Goal: Communication & Community: Participate in discussion

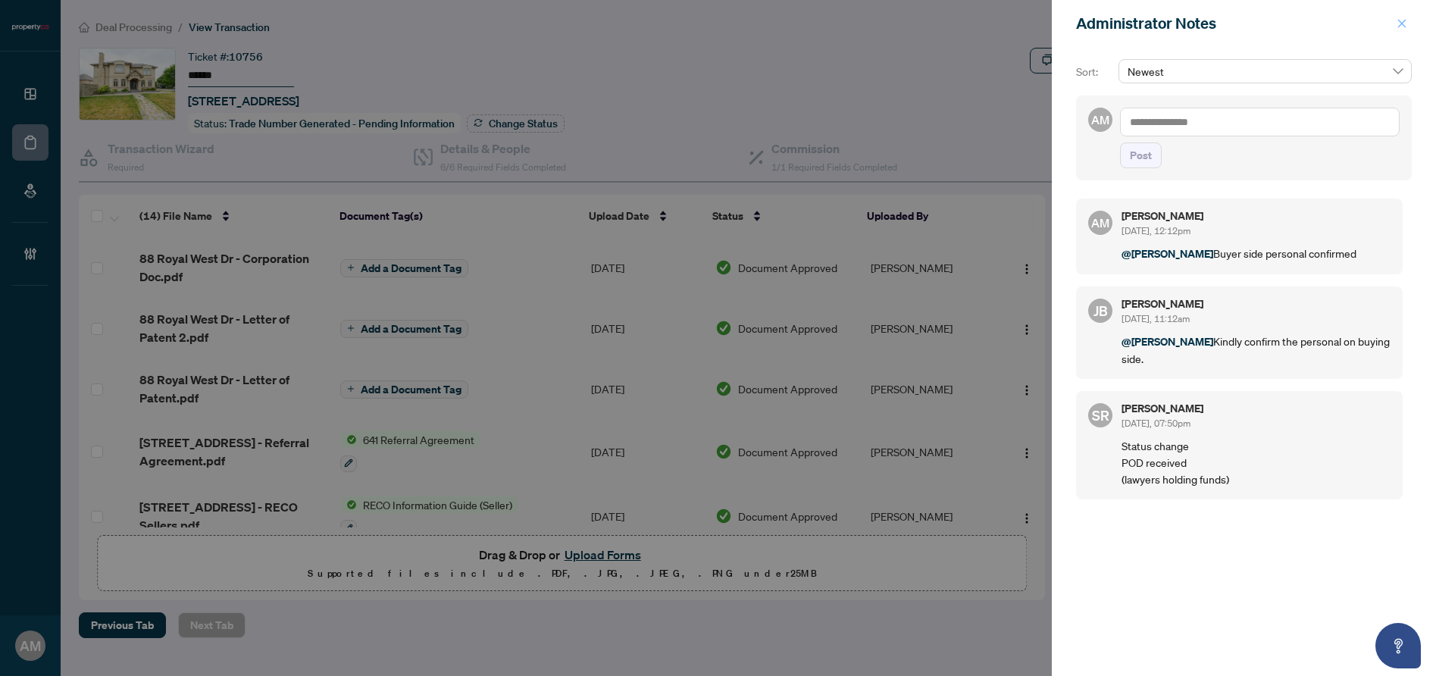
click at [1408, 29] on button "button" at bounding box center [1402, 23] width 20 height 18
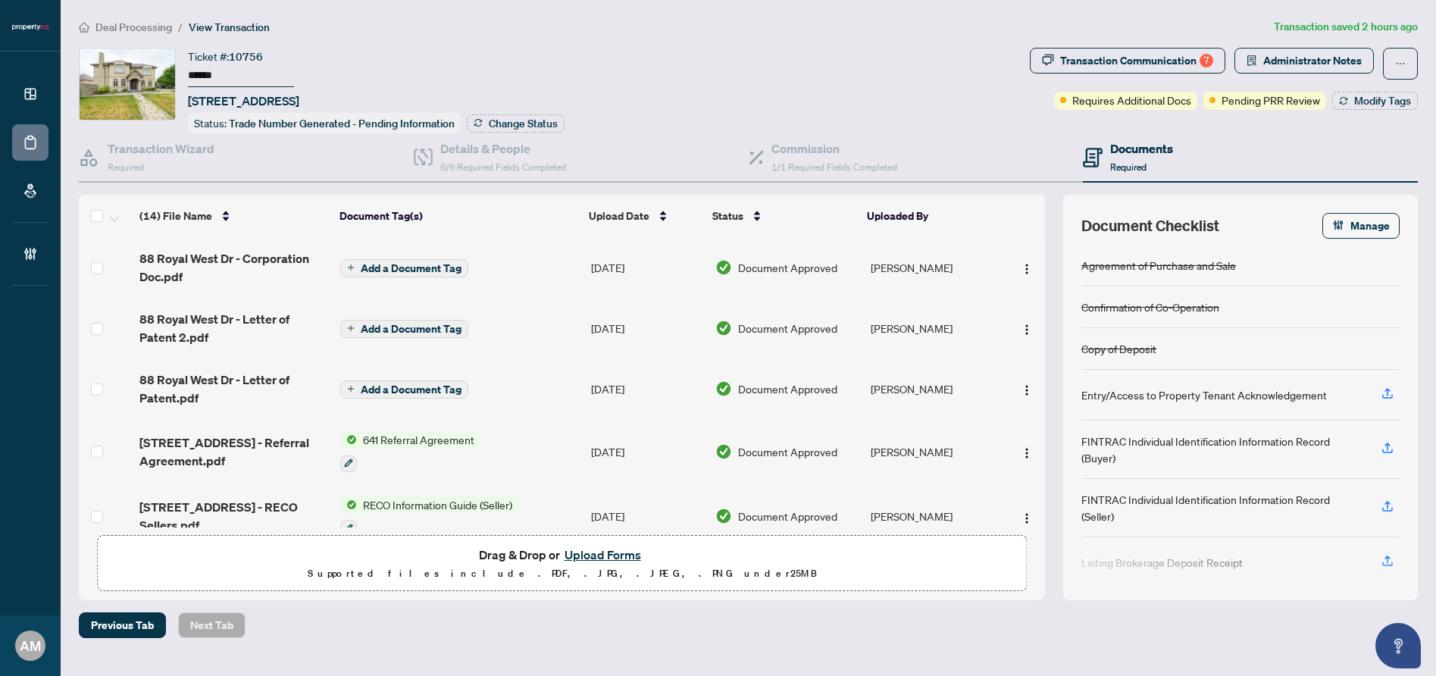
click at [152, 27] on span "Deal Processing" at bounding box center [133, 27] width 77 height 14
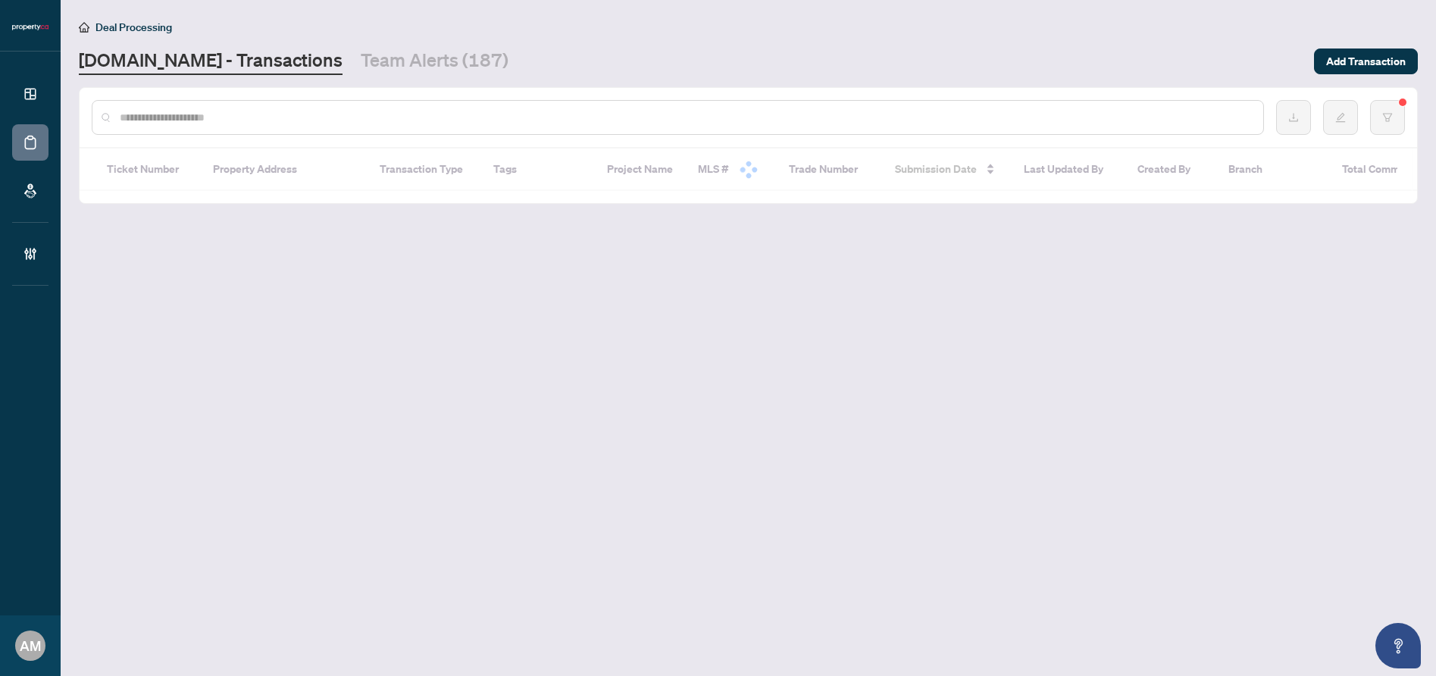
click at [371, 119] on input "text" at bounding box center [685, 117] width 1131 height 17
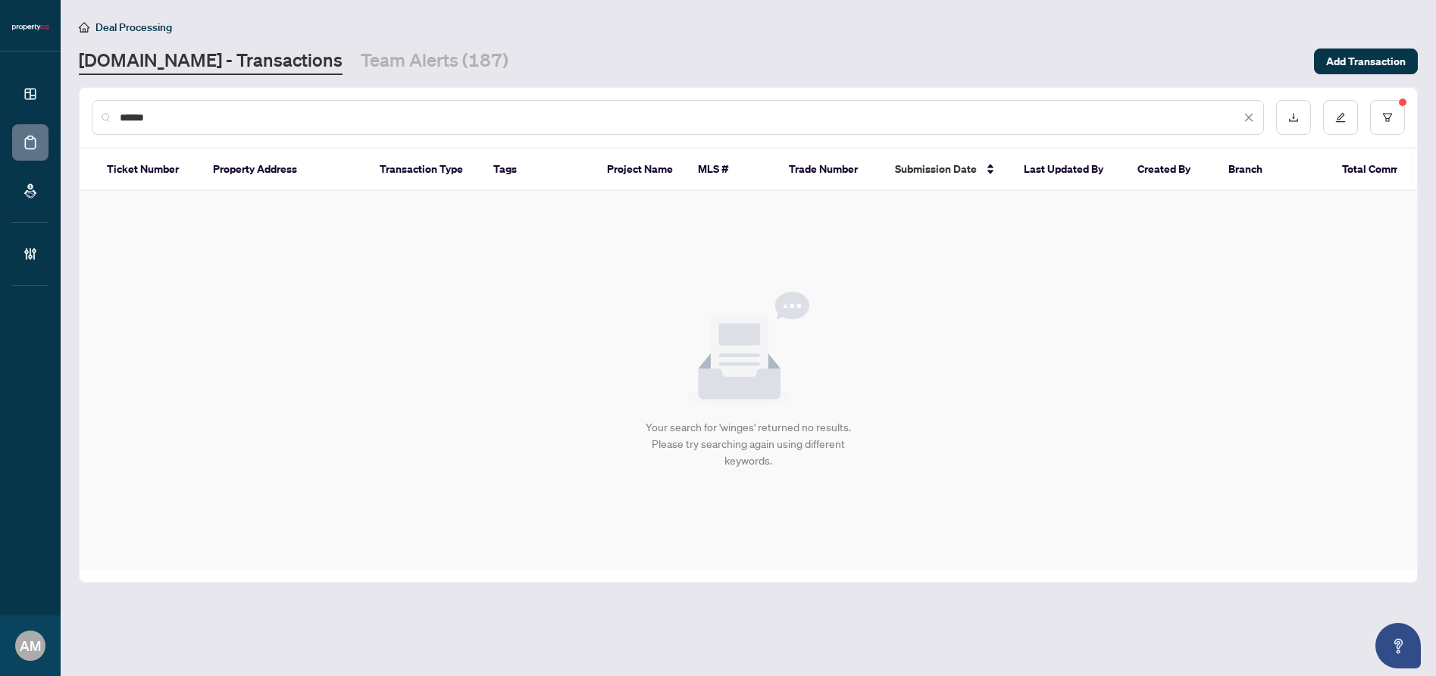
type input "******"
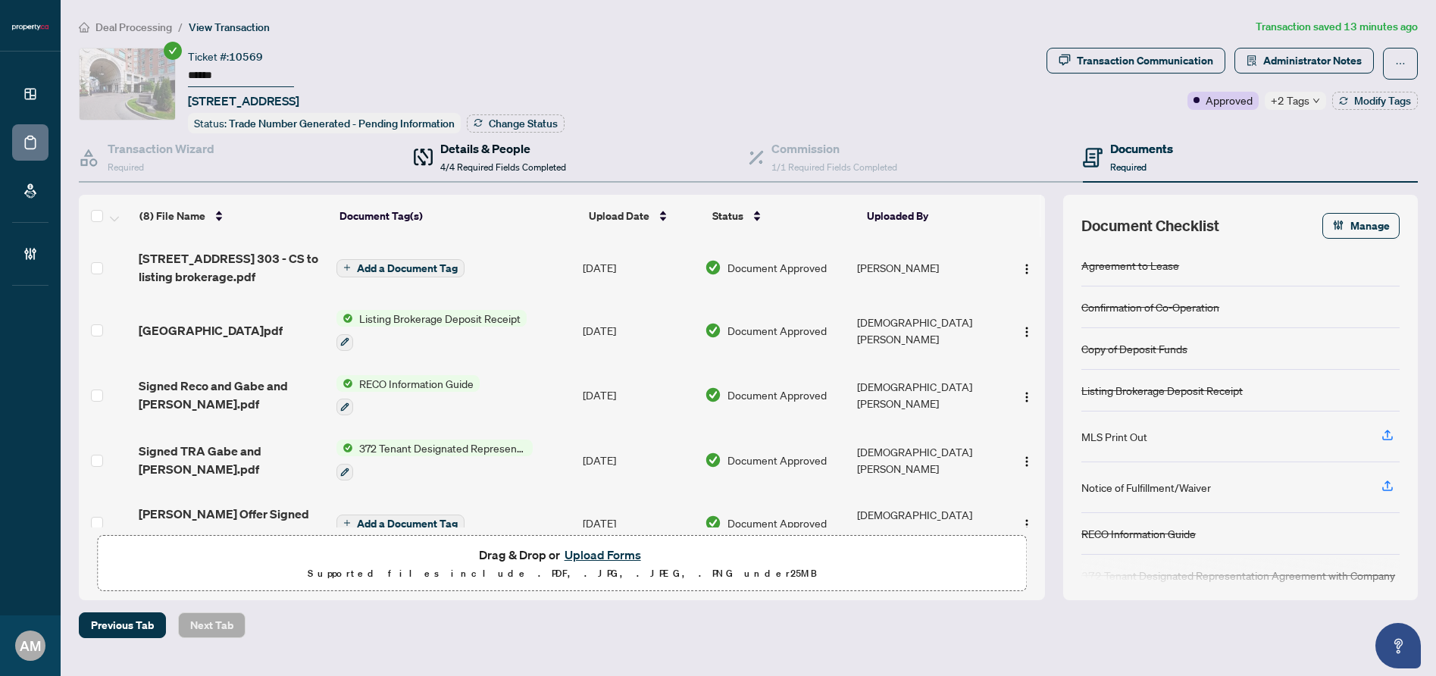
click at [484, 164] on span "4/4 Required Fields Completed" at bounding box center [503, 166] width 126 height 11
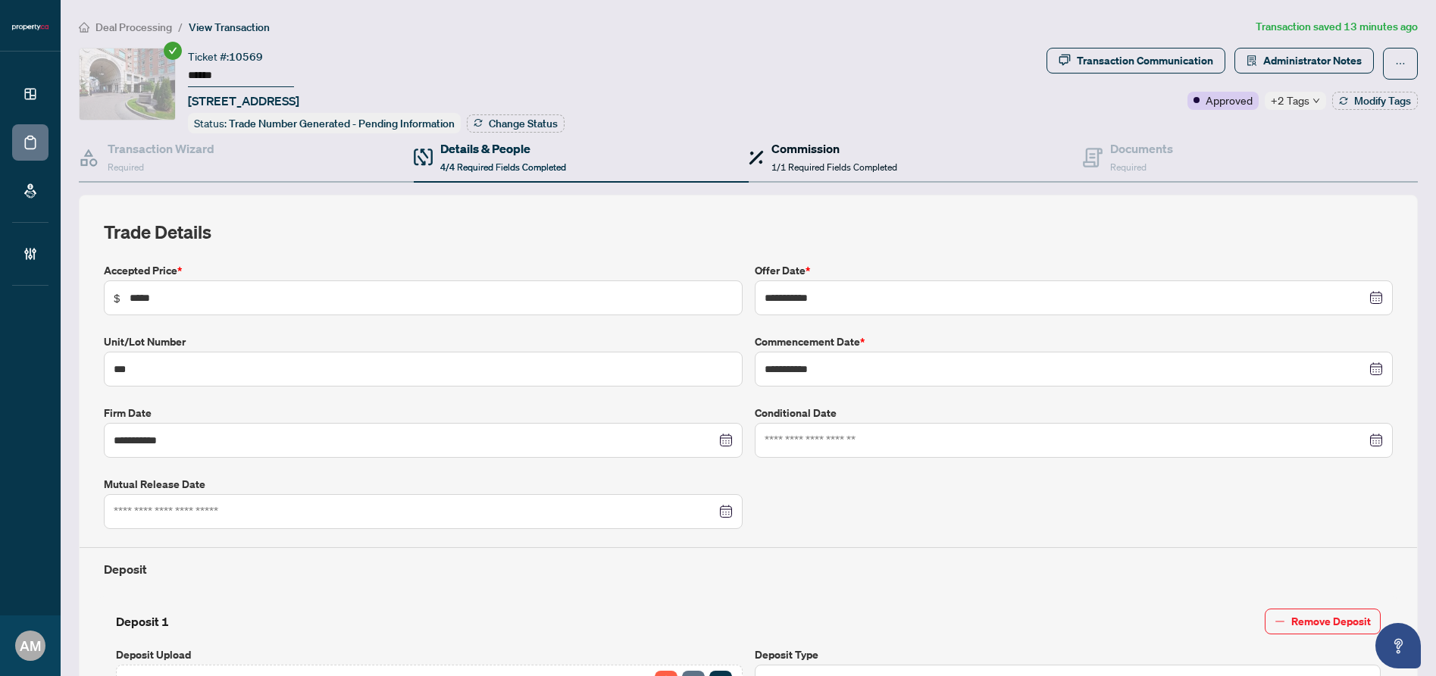
click at [794, 166] on span "1/1 Required Fields Completed" at bounding box center [834, 166] width 126 height 11
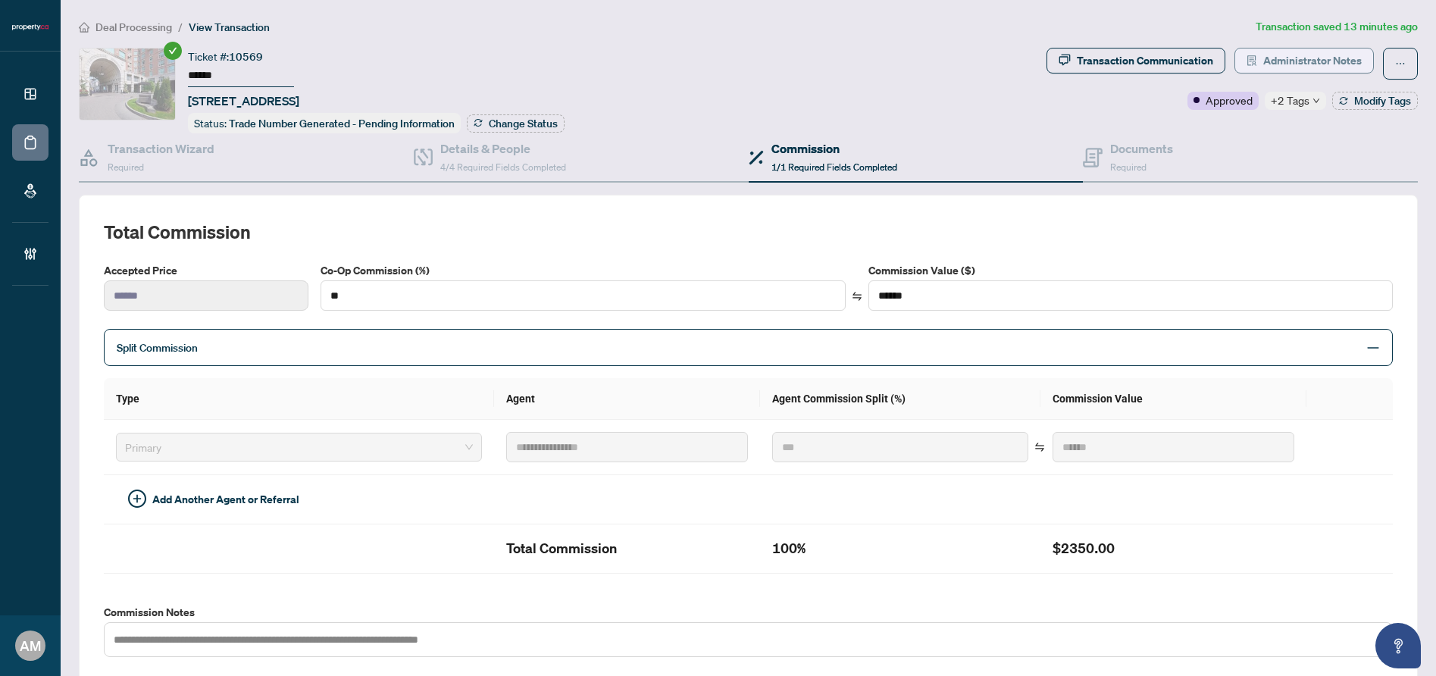
click at [1333, 63] on span "Administrator Notes" at bounding box center [1312, 60] width 98 height 24
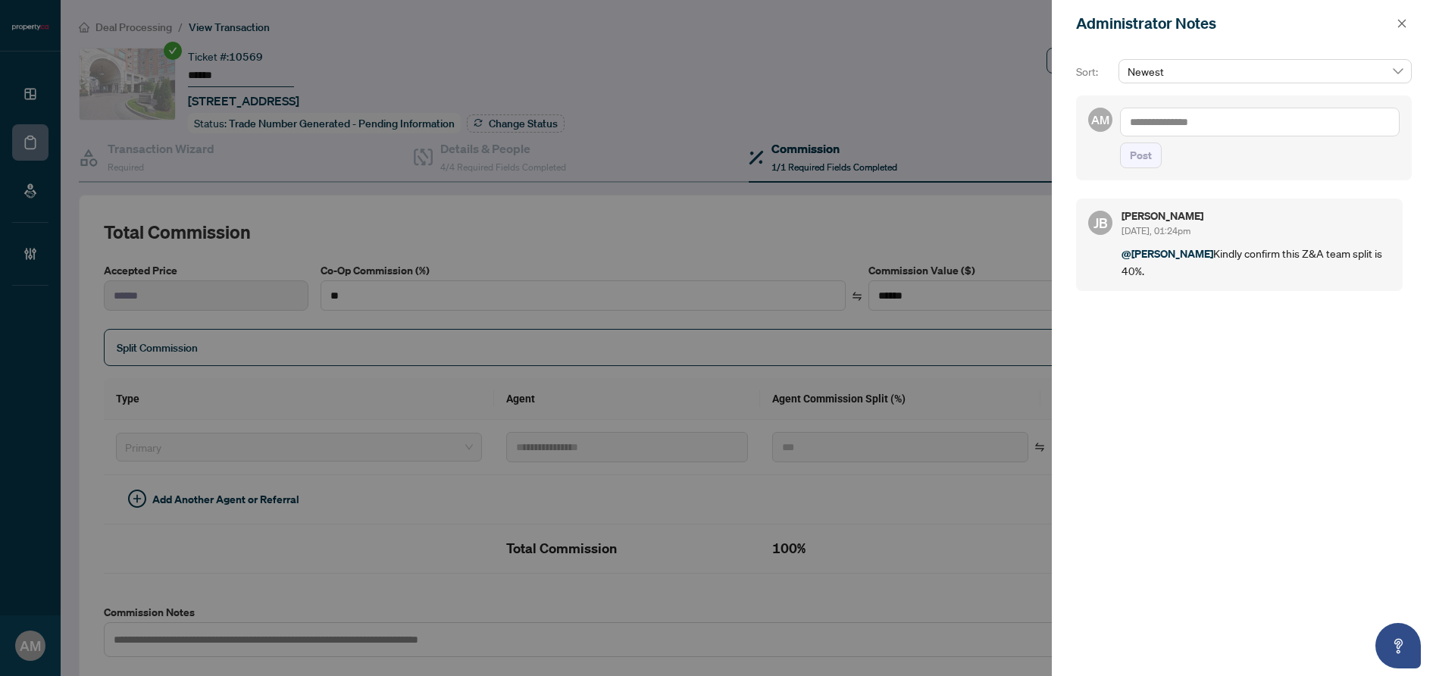
click at [1247, 130] on textarea at bounding box center [1260, 122] width 280 height 29
click at [1201, 135] on span "Jean Belarde" at bounding box center [1243, 133] width 164 height 14
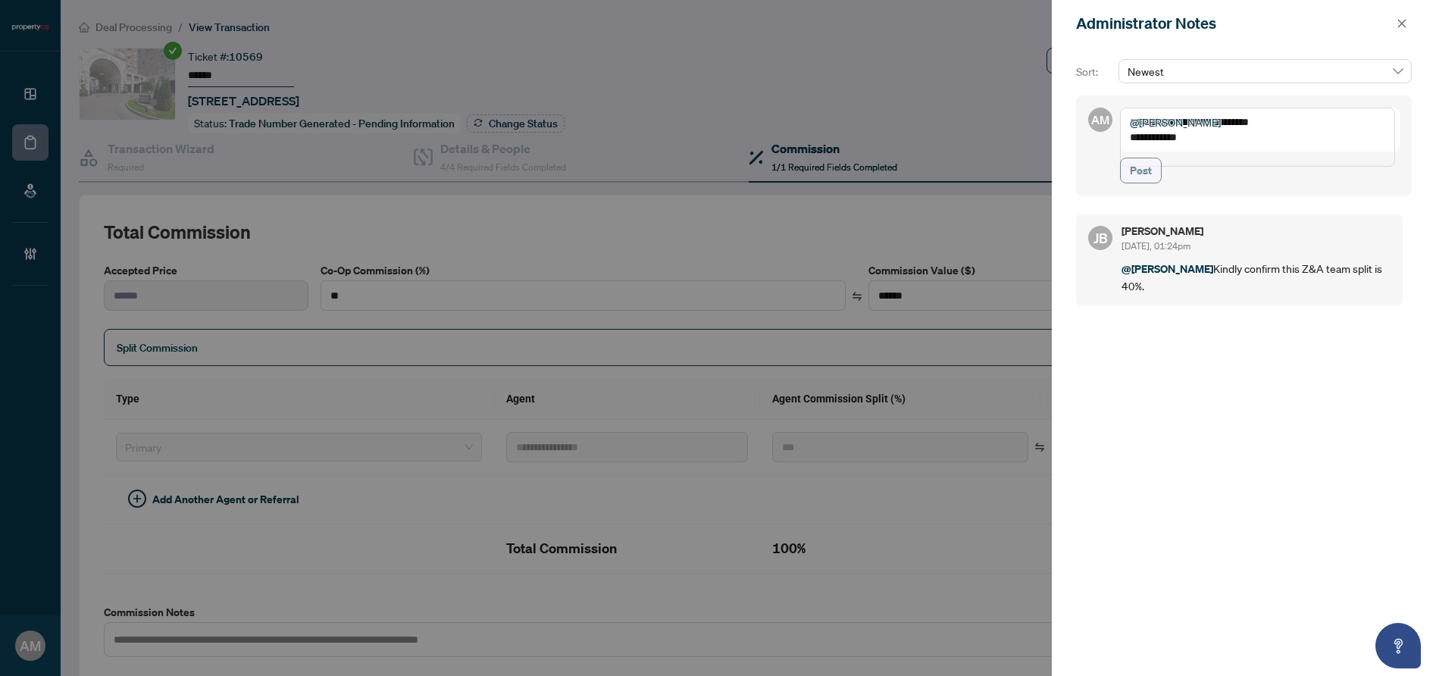
type textarea "**********"
click at [1140, 176] on span "Post" at bounding box center [1141, 170] width 22 height 24
